Goal: Task Accomplishment & Management: Use online tool/utility

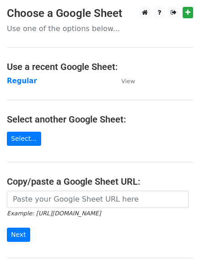
click at [84, 84] on td "Regular" at bounding box center [59, 81] width 105 height 11
click at [27, 82] on strong "Regular" at bounding box center [22, 81] width 30 height 8
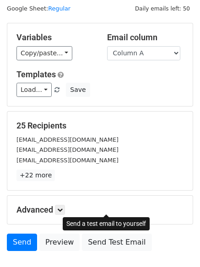
scroll to position [52, 0]
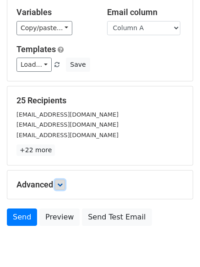
click at [65, 183] on link at bounding box center [60, 185] width 10 height 10
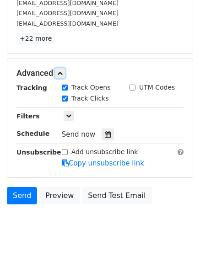
scroll to position [168, 0]
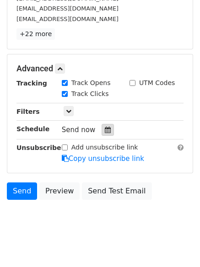
click at [105, 131] on icon at bounding box center [108, 130] width 6 height 6
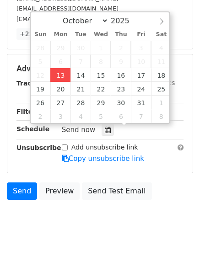
type input "2025-10-13 12:45"
type input "45"
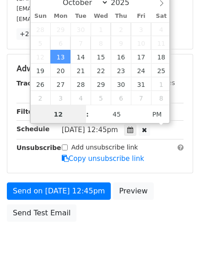
scroll to position [0, 0]
type input "4"
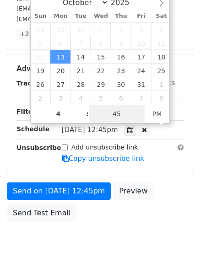
type input "2025-10-13 16:45"
type input "04"
type input "1"
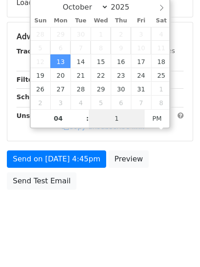
scroll to position [168, 0]
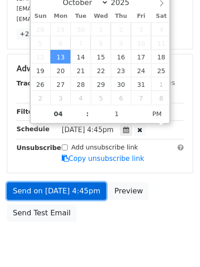
type input "2025-10-13 16:01"
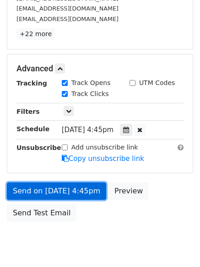
click at [71, 191] on link "Send on Oct 13 at 4:45pm" at bounding box center [56, 191] width 99 height 17
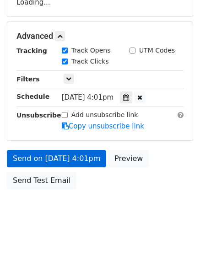
scroll to position [163, 0]
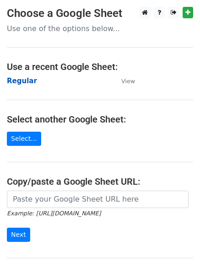
click at [20, 77] on strong "Regular" at bounding box center [22, 81] width 30 height 8
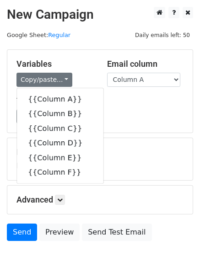
click at [22, 79] on link "Copy/paste..." at bounding box center [44, 80] width 56 height 14
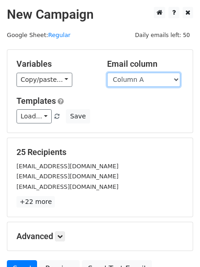
click at [149, 86] on select "Column A Column B Column C Column D Column E Column F" at bounding box center [143, 80] width 73 height 14
select select "Column B"
click at [107, 73] on select "Column A Column B Column C Column D Column E Column F" at bounding box center [143, 80] width 73 height 14
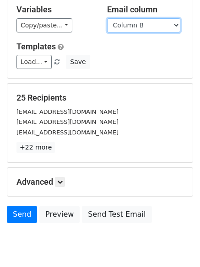
scroll to position [88, 0]
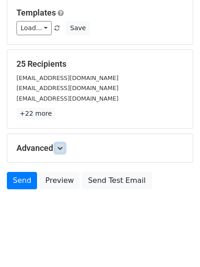
click at [62, 143] on link at bounding box center [60, 148] width 10 height 10
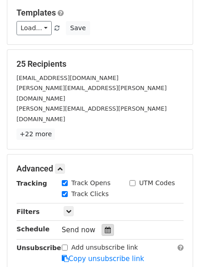
click at [102, 224] on div at bounding box center [108, 230] width 12 height 12
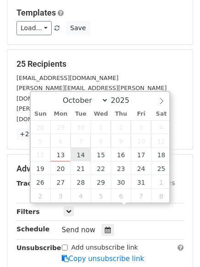
type input "2025-10-14 12:00"
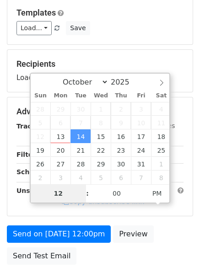
type input "5"
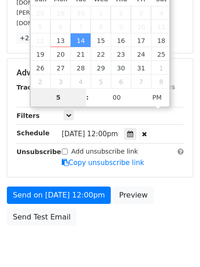
scroll to position [200, 0]
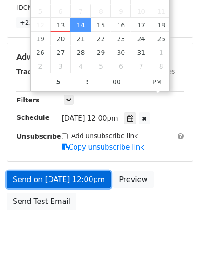
type input "2025-10-14 17:00"
click at [61, 171] on link "Send on Oct 14 at 12:00pm" at bounding box center [59, 179] width 104 height 17
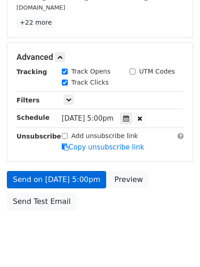
scroll to position [163, 0]
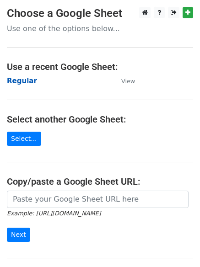
click at [22, 81] on strong "Regular" at bounding box center [22, 81] width 30 height 8
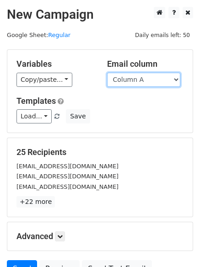
click at [135, 80] on select "Column A Column B Column C Column D Column E Column F" at bounding box center [143, 80] width 73 height 14
select select "Column C"
click at [107, 73] on select "Column A Column B Column C Column D Column E Column F" at bounding box center [143, 80] width 73 height 14
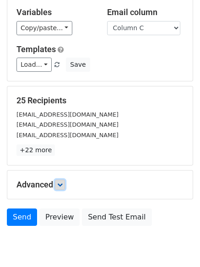
click at [58, 180] on link at bounding box center [60, 185] width 10 height 10
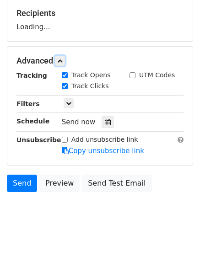
scroll to position [142, 0]
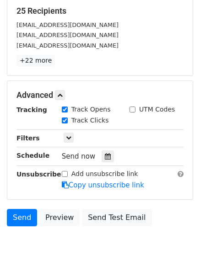
click at [103, 149] on div "Tracking Track Opens UTM Codes Track Clicks Filters Only include spreadsheet ro…" at bounding box center [99, 148] width 167 height 86
click at [105, 154] on icon at bounding box center [108, 156] width 6 height 6
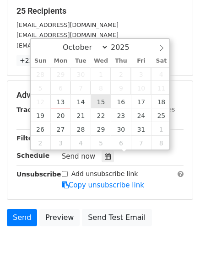
type input "2025-10-15 12:00"
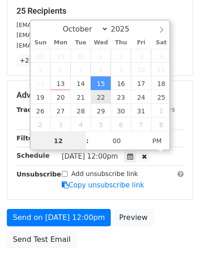
scroll to position [0, 0]
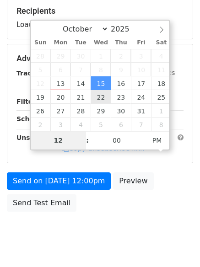
type input "6"
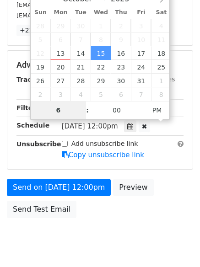
scroll to position [200, 0]
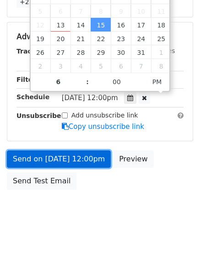
type input "2025-10-15 18:00"
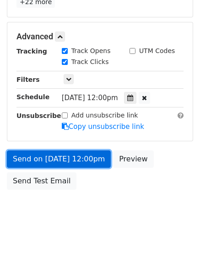
click at [80, 166] on link "Send on Oct 15 at 12:00pm" at bounding box center [59, 159] width 104 height 17
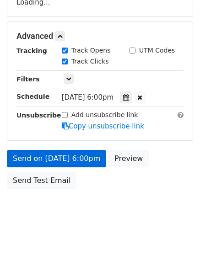
scroll to position [163, 0]
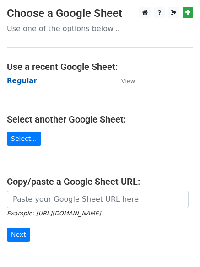
click at [24, 80] on strong "Regular" at bounding box center [22, 81] width 30 height 8
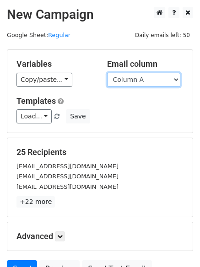
click at [130, 86] on select "Column A Column B Column C Column D Column E Column F" at bounding box center [143, 80] width 73 height 14
select select "Column D"
click at [107, 73] on select "Column A Column B Column C Column D Column E Column F" at bounding box center [143, 80] width 73 height 14
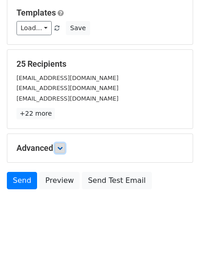
click at [61, 148] on icon at bounding box center [59, 148] width 5 height 5
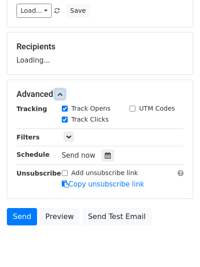
scroll to position [140, 0]
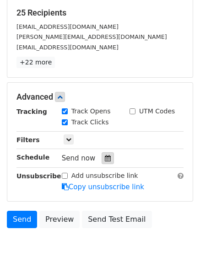
click at [105, 160] on icon at bounding box center [108, 158] width 6 height 6
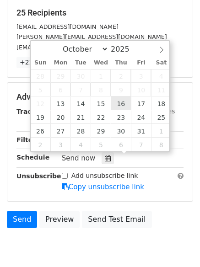
type input "2025-10-16 12:00"
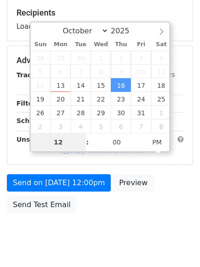
type input "7"
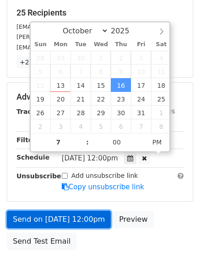
type input "2025-10-16 19:00"
click at [55, 219] on link "Send on Oct 16 at 12:00pm" at bounding box center [59, 219] width 104 height 17
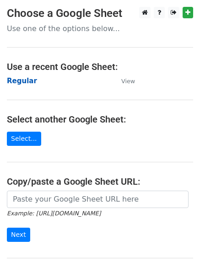
click at [29, 77] on strong "Regular" at bounding box center [22, 81] width 30 height 8
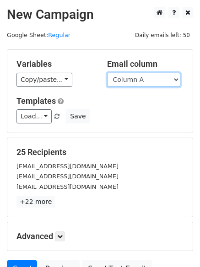
drag, startPoint x: 156, startPoint y: 74, endPoint x: 156, endPoint y: 83, distance: 9.6
click at [156, 74] on select "Column A Column B Column C Column D Column E Column F" at bounding box center [143, 80] width 73 height 14
select select "Column E"
click at [107, 73] on select "Column A Column B Column C Column D Column E Column F" at bounding box center [143, 80] width 73 height 14
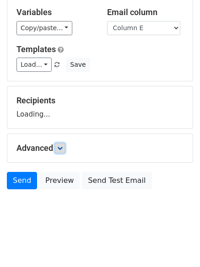
click at [62, 149] on icon at bounding box center [59, 148] width 5 height 5
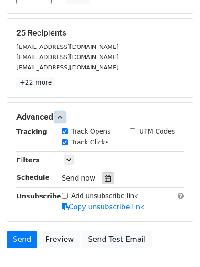
scroll to position [142, 0]
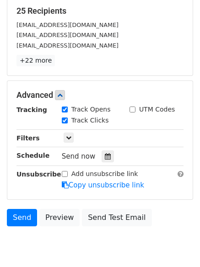
click at [109, 164] on div "Tracking Track Opens UTM Codes Track Clicks Filters Only include spreadsheet ro…" at bounding box center [99, 148] width 167 height 86
click at [104, 160] on div at bounding box center [108, 157] width 12 height 12
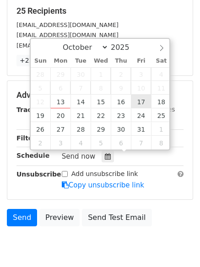
type input "2025-10-17 12:00"
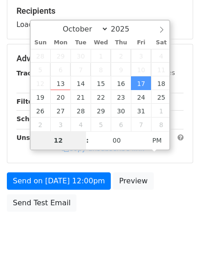
type input "8"
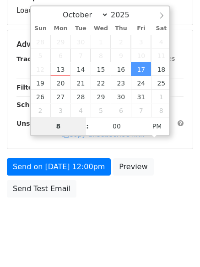
scroll to position [163, 0]
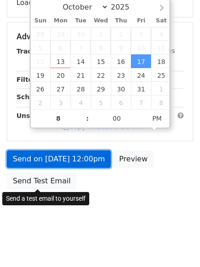
type input "2025-10-17 20:00"
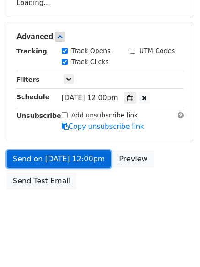
click at [47, 160] on link "Send on Oct 17 at 12:00pm" at bounding box center [59, 159] width 104 height 17
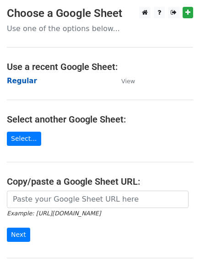
click at [15, 78] on strong "Regular" at bounding box center [22, 81] width 30 height 8
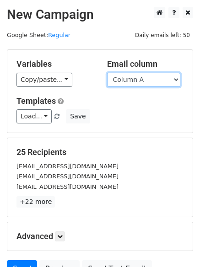
click at [153, 79] on select "Column A Column B Column C Column D Column E Column F" at bounding box center [143, 80] width 73 height 14
select select "Column F"
click at [107, 73] on select "Column A Column B Column C Column D Column E Column F" at bounding box center [143, 80] width 73 height 14
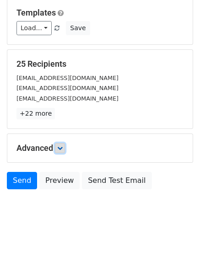
click at [57, 145] on link at bounding box center [60, 148] width 10 height 10
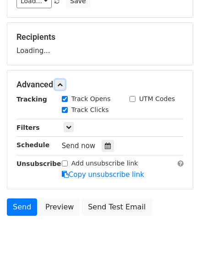
scroll to position [142, 0]
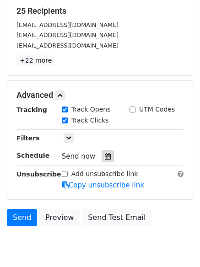
click at [103, 152] on div at bounding box center [108, 157] width 12 height 12
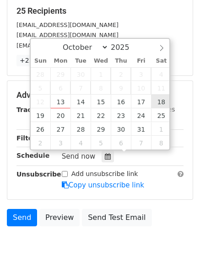
type input "[DATE] 12:00"
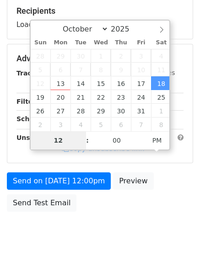
type input "9"
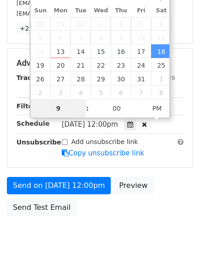
scroll to position [200, 0]
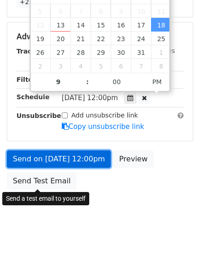
type input "[DATE] 21:00"
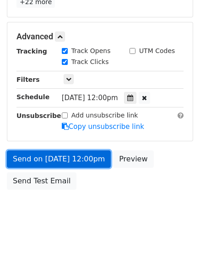
click at [52, 154] on link "Send on [DATE] 12:00pm" at bounding box center [59, 159] width 104 height 17
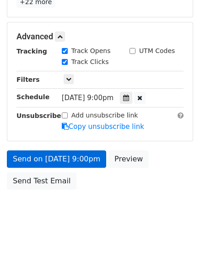
scroll to position [163, 0]
